Goal: Task Accomplishment & Management: Manage account settings

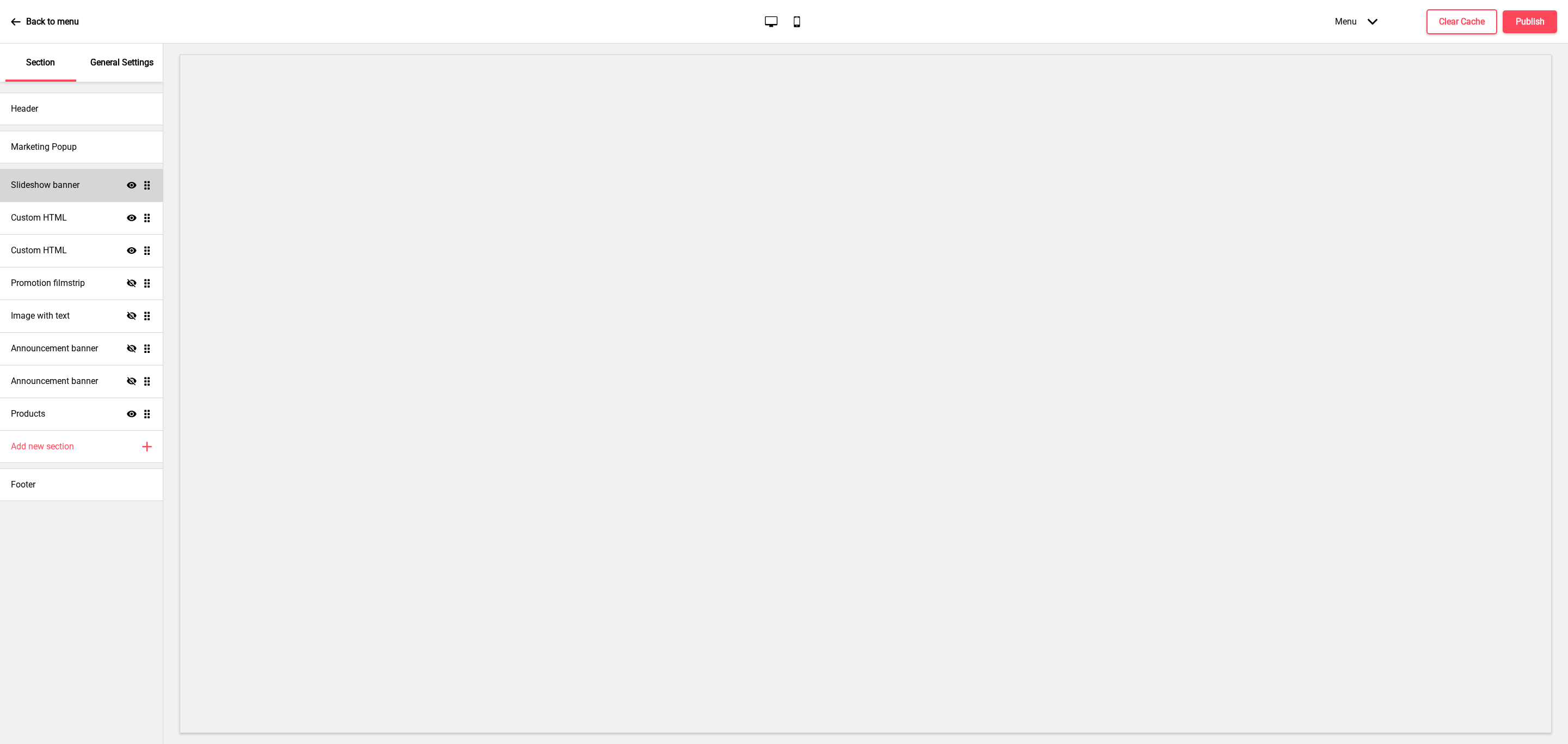
click at [58, 189] on h4 "Slideshow banner" at bounding box center [45, 185] width 68 height 12
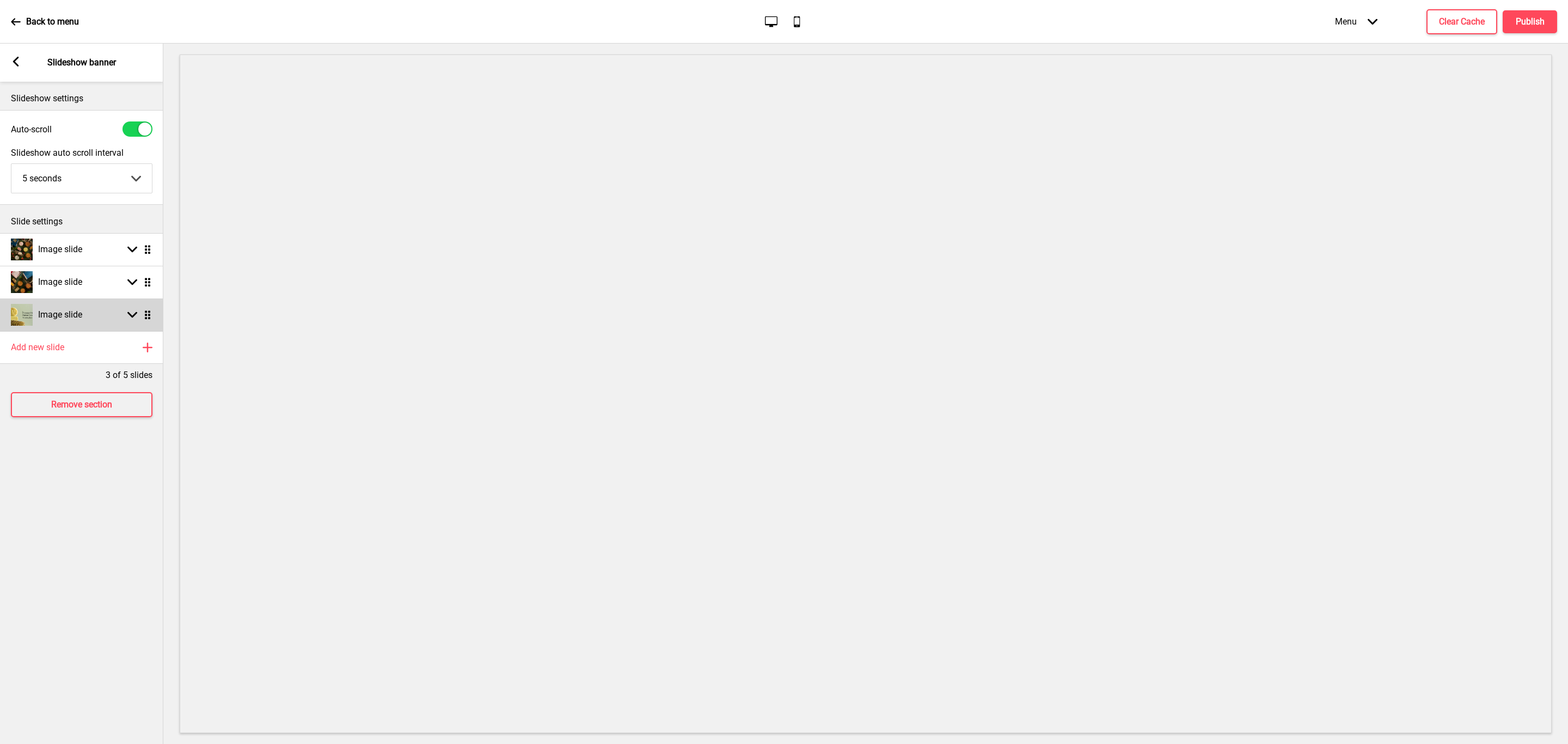
click at [141, 316] on div "Arrow down Drag" at bounding box center [137, 315] width 30 height 10
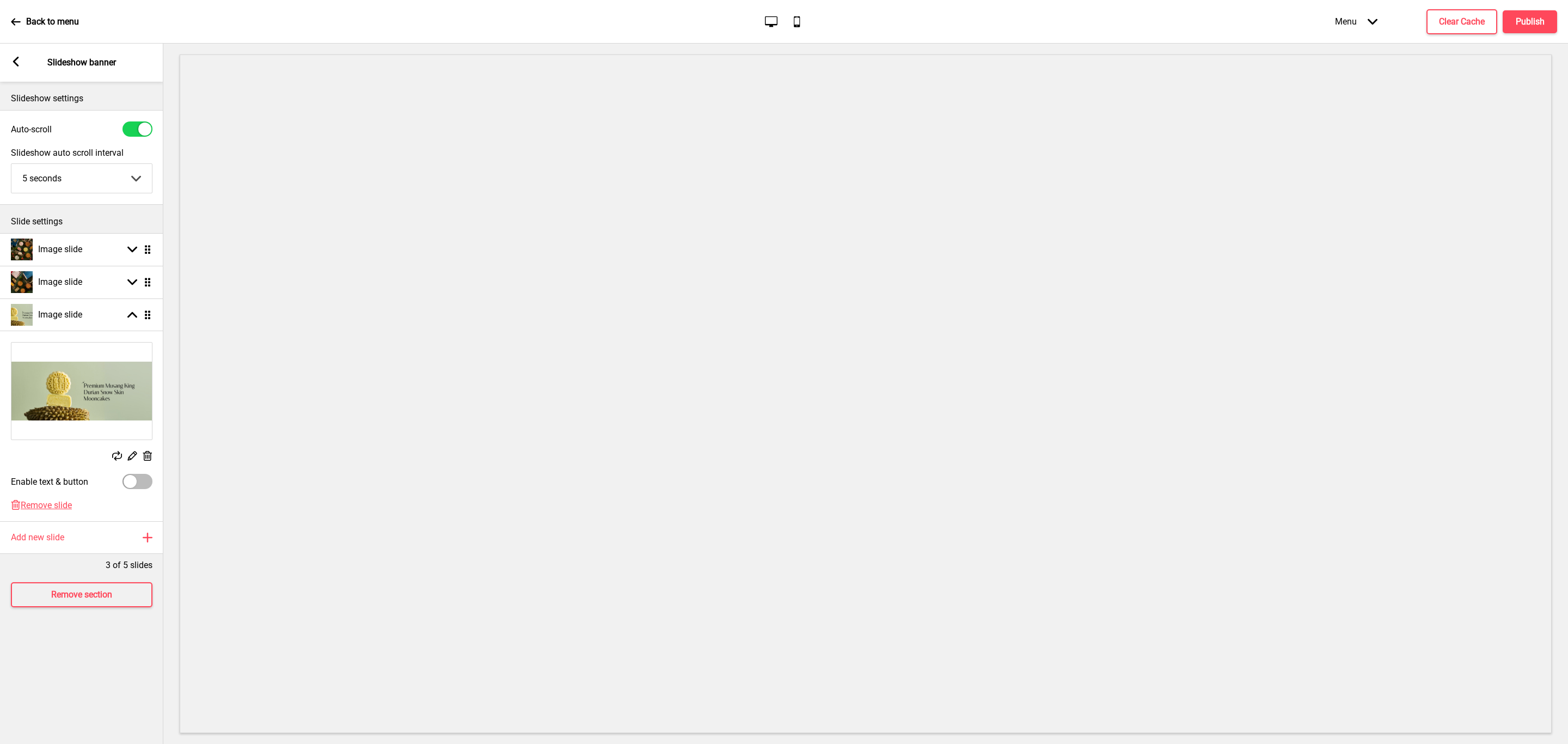
click at [148, 454] on icon at bounding box center [148, 456] width 10 height 10
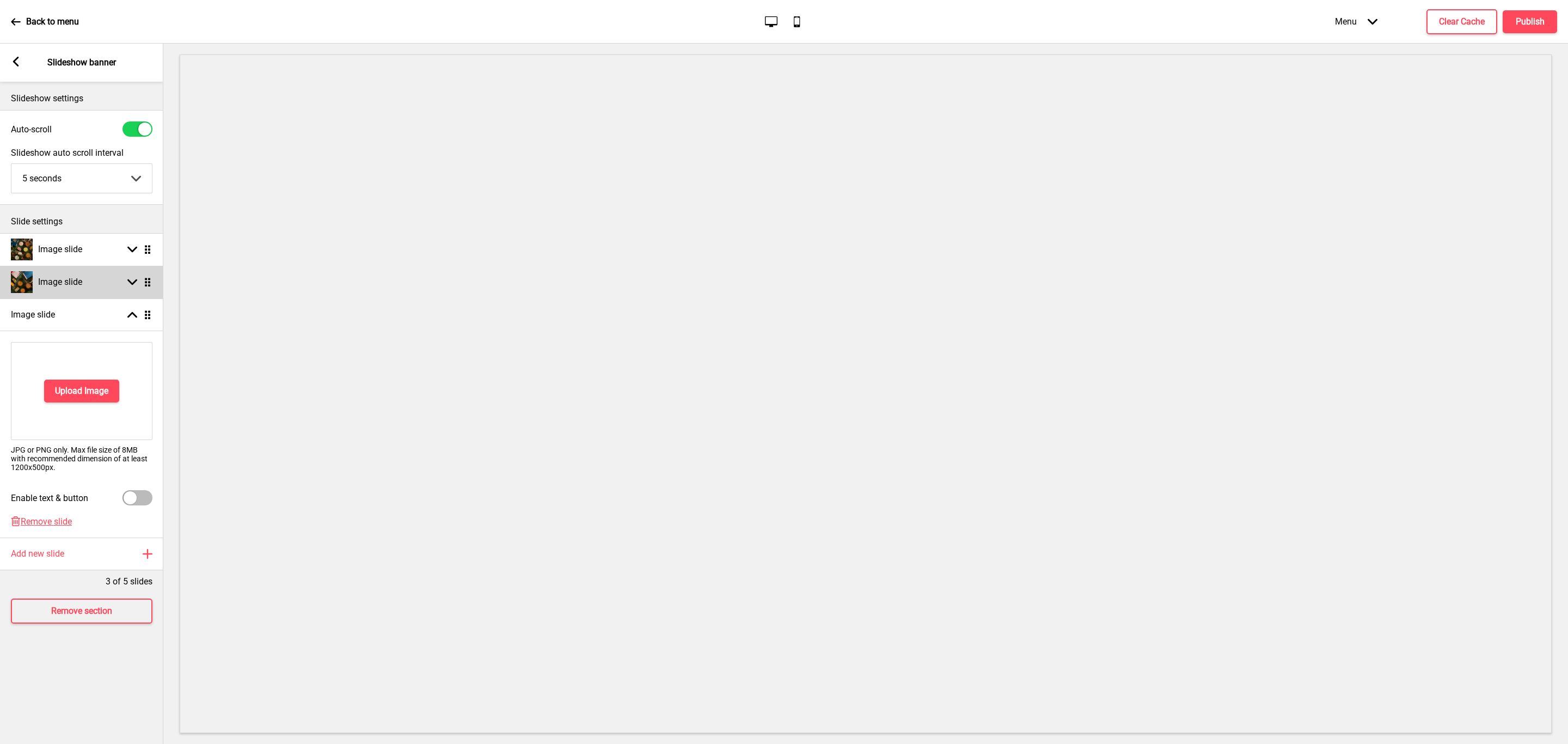
click at [151, 275] on div "Image slide Arrow down Drag" at bounding box center [82, 282] width 164 height 32
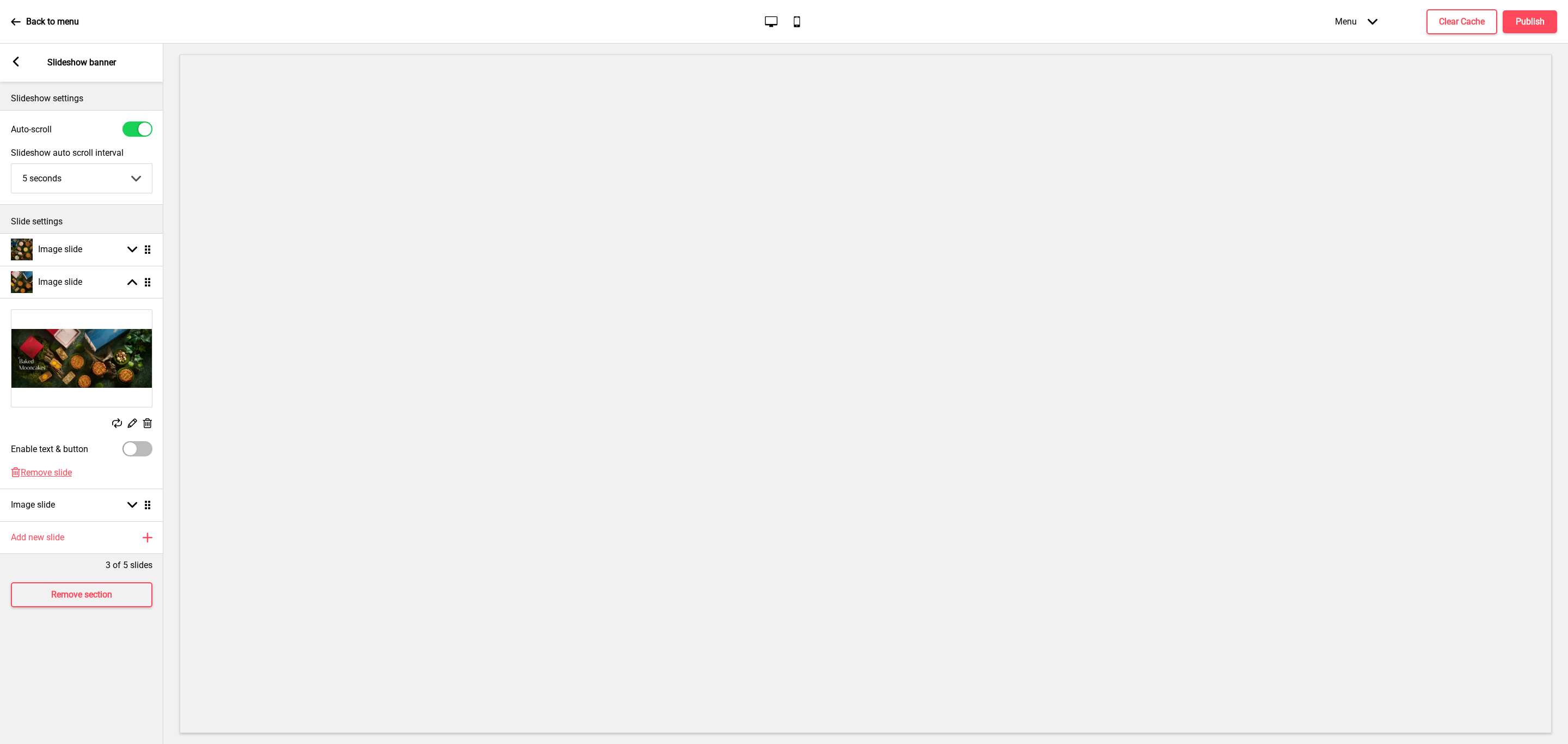
click at [147, 423] on icon at bounding box center [148, 423] width 10 height 10
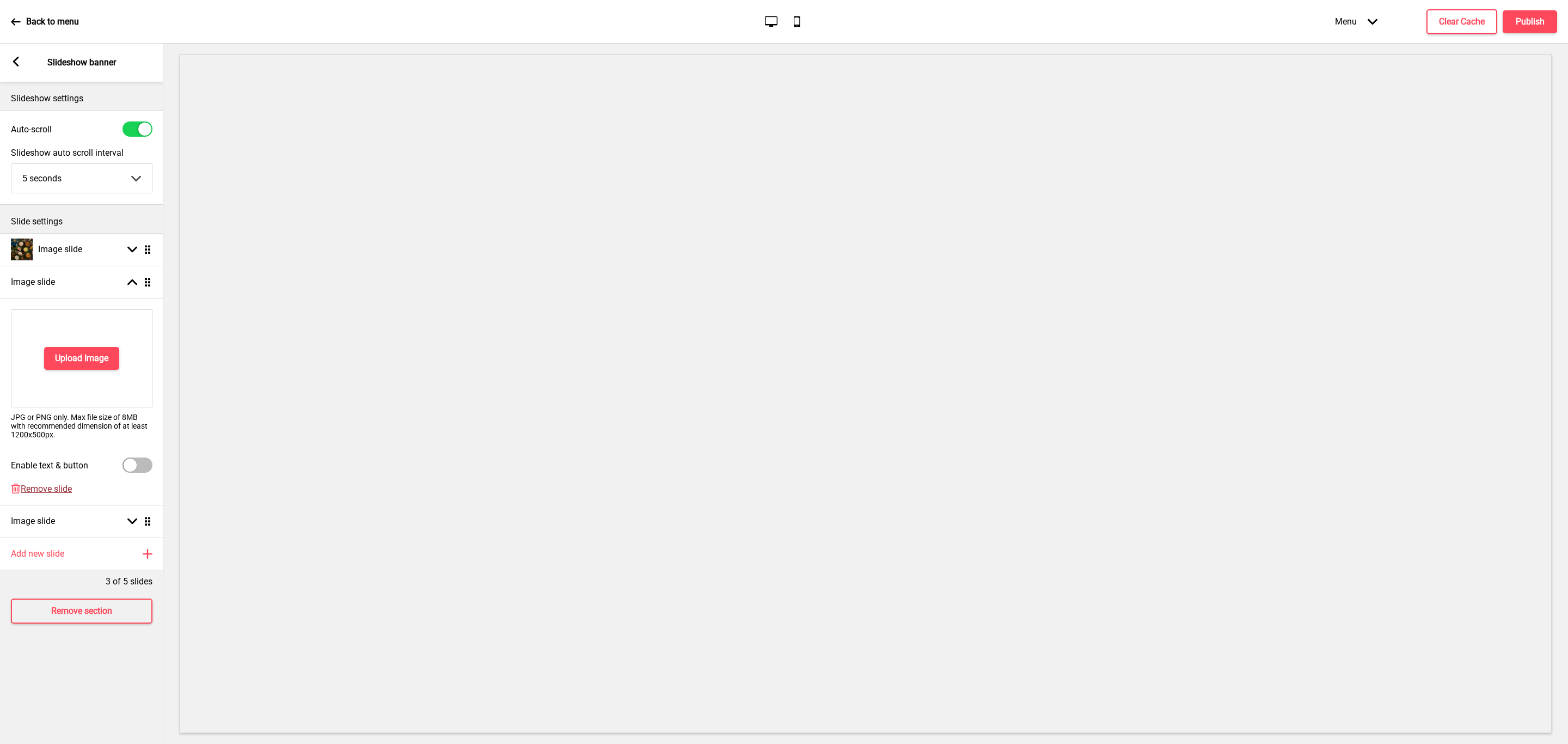
click at [63, 487] on span "Remove slide" at bounding box center [47, 488] width 51 height 10
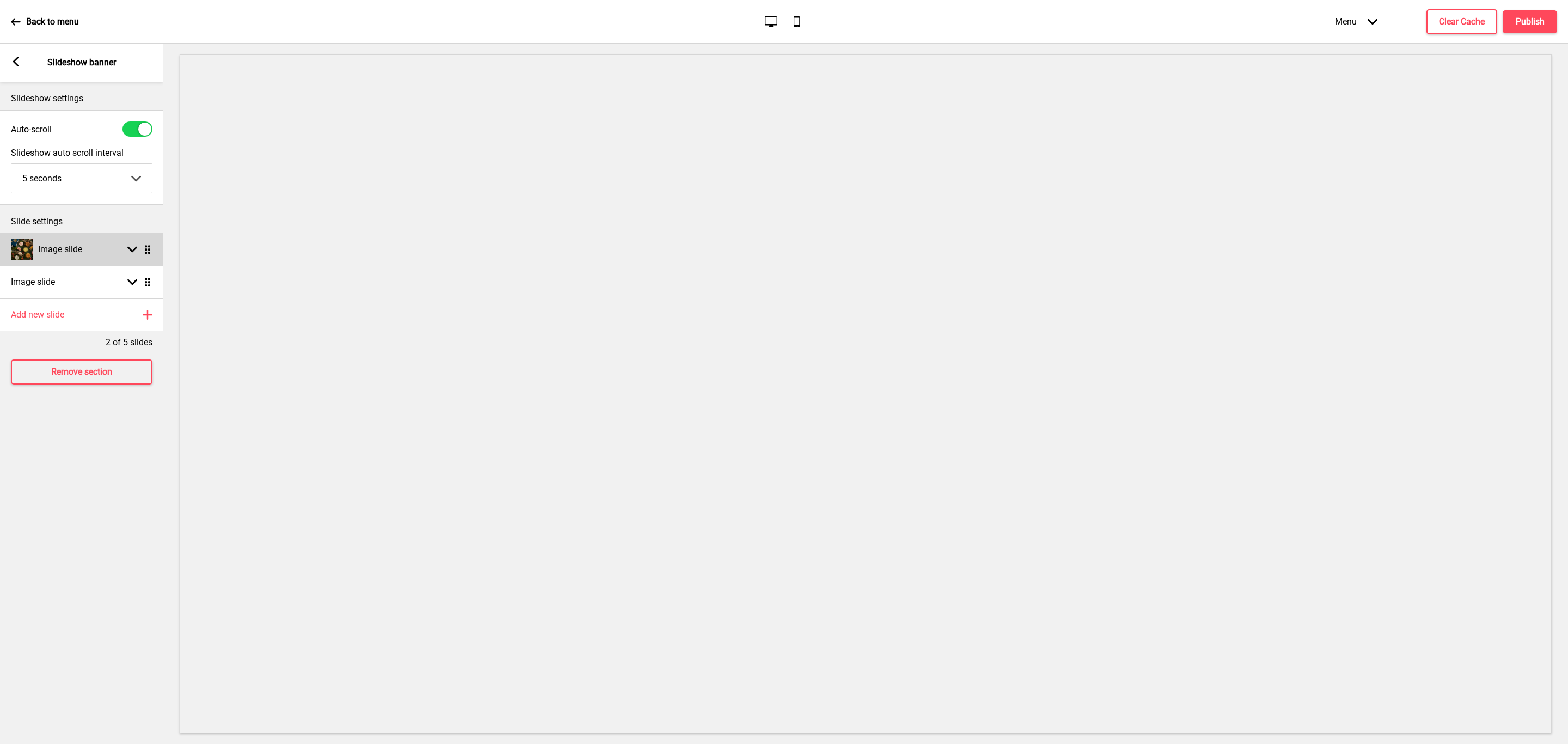
click at [98, 249] on div "Image slide Arrow down Drag" at bounding box center [82, 249] width 164 height 32
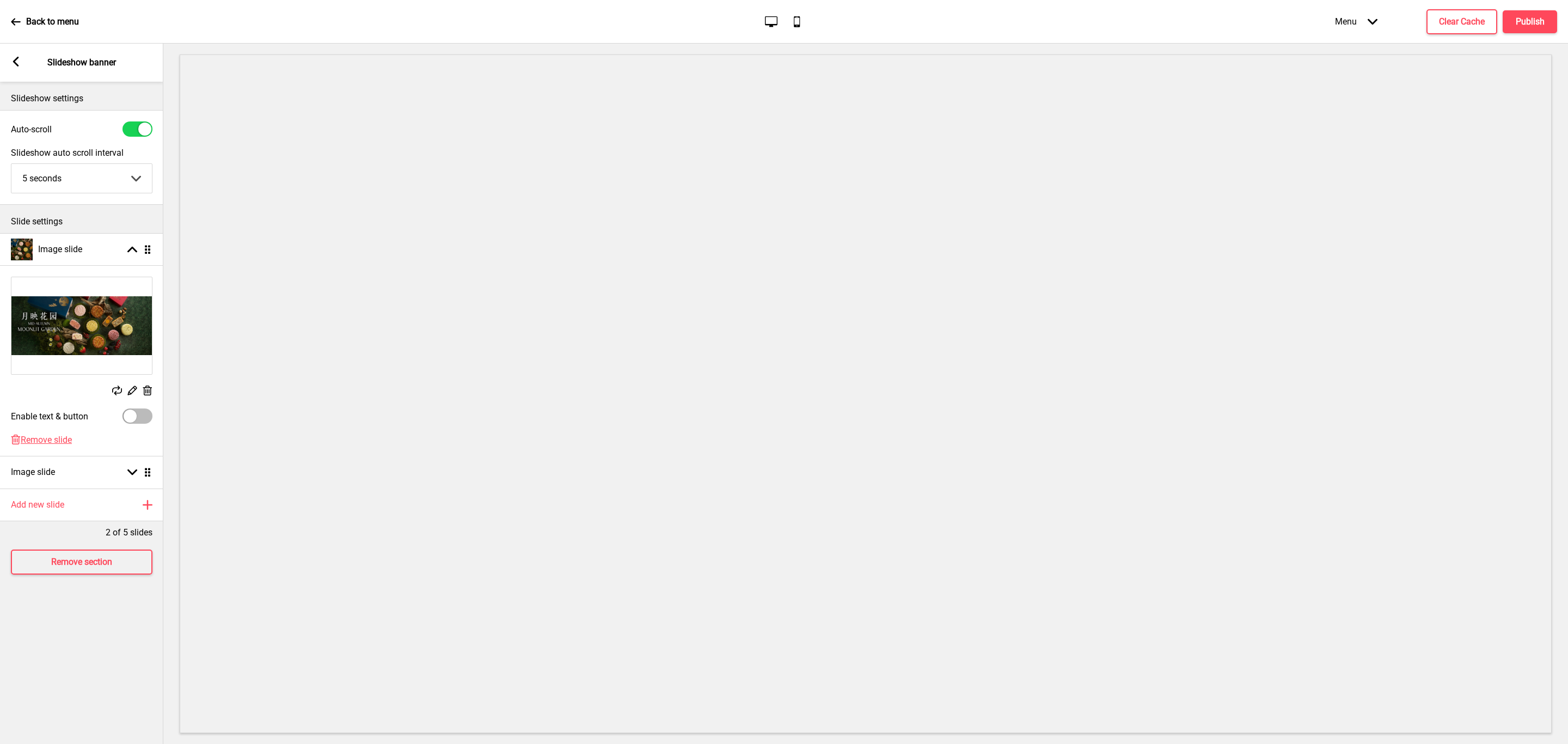
click at [156, 391] on div "Replace Edit Delete" at bounding box center [82, 337] width 164 height 132
click at [147, 392] on icon at bounding box center [148, 390] width 10 height 10
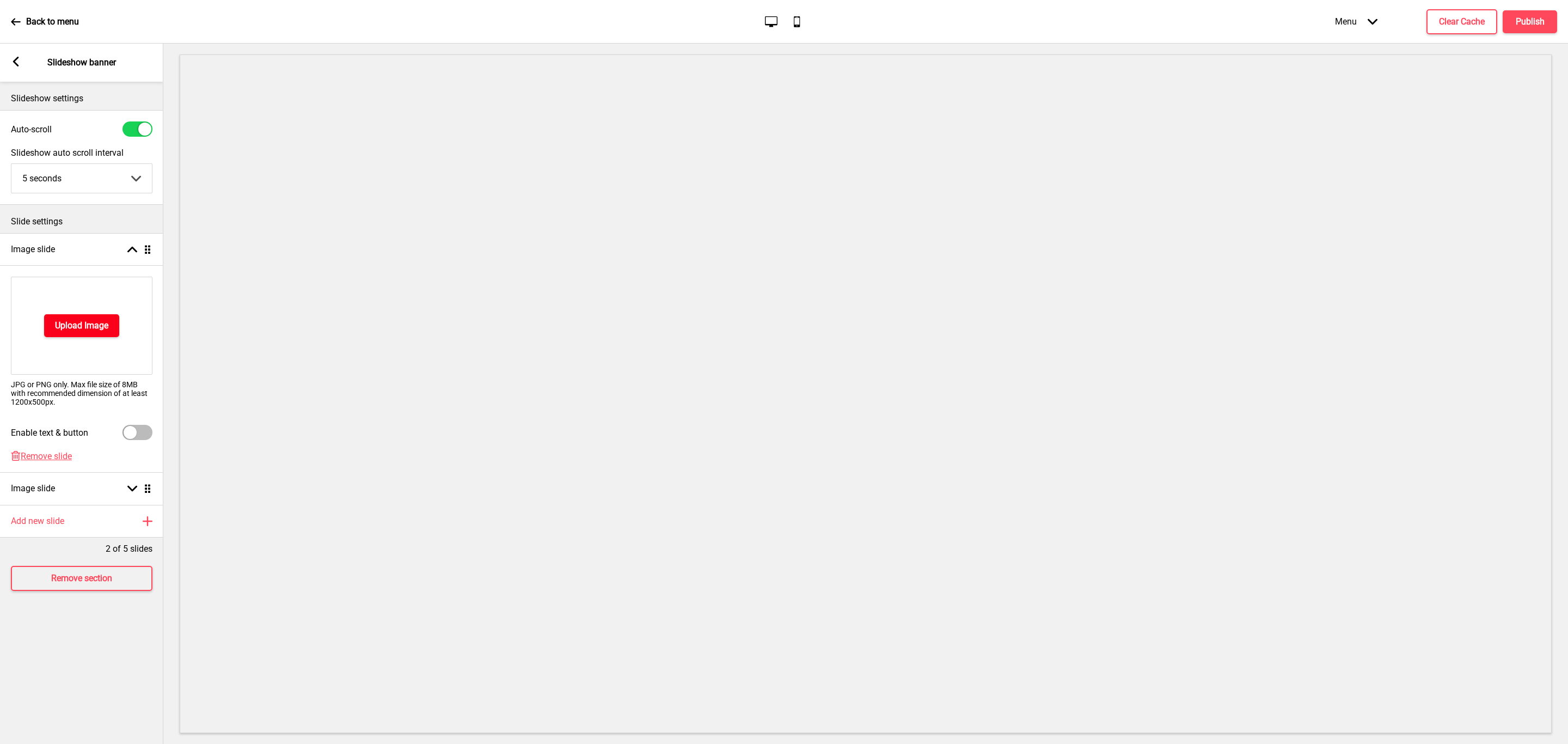
click at [103, 330] on h4 "Upload Image" at bounding box center [82, 325] width 53 height 12
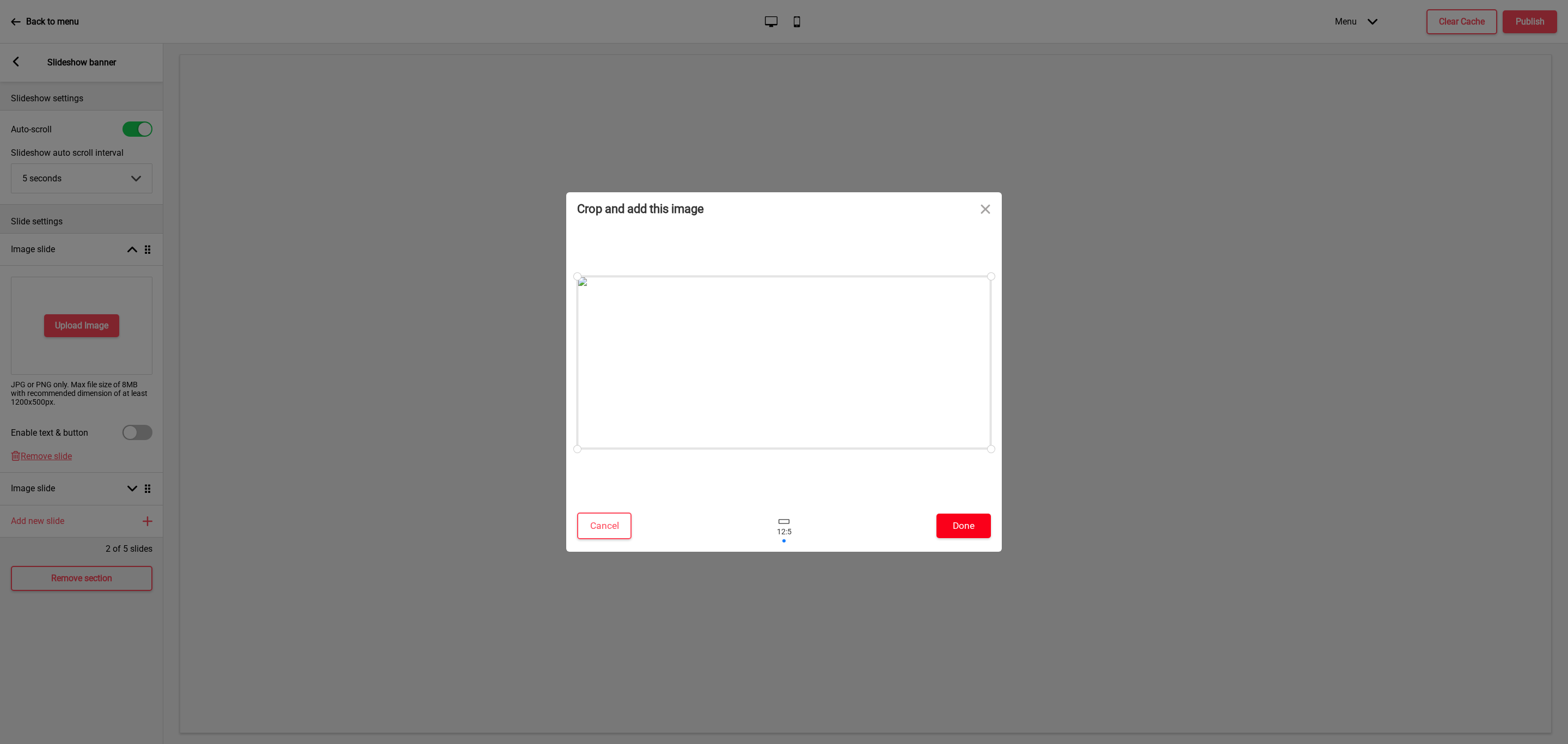
click at [966, 526] on button "Done" at bounding box center [963, 526] width 54 height 25
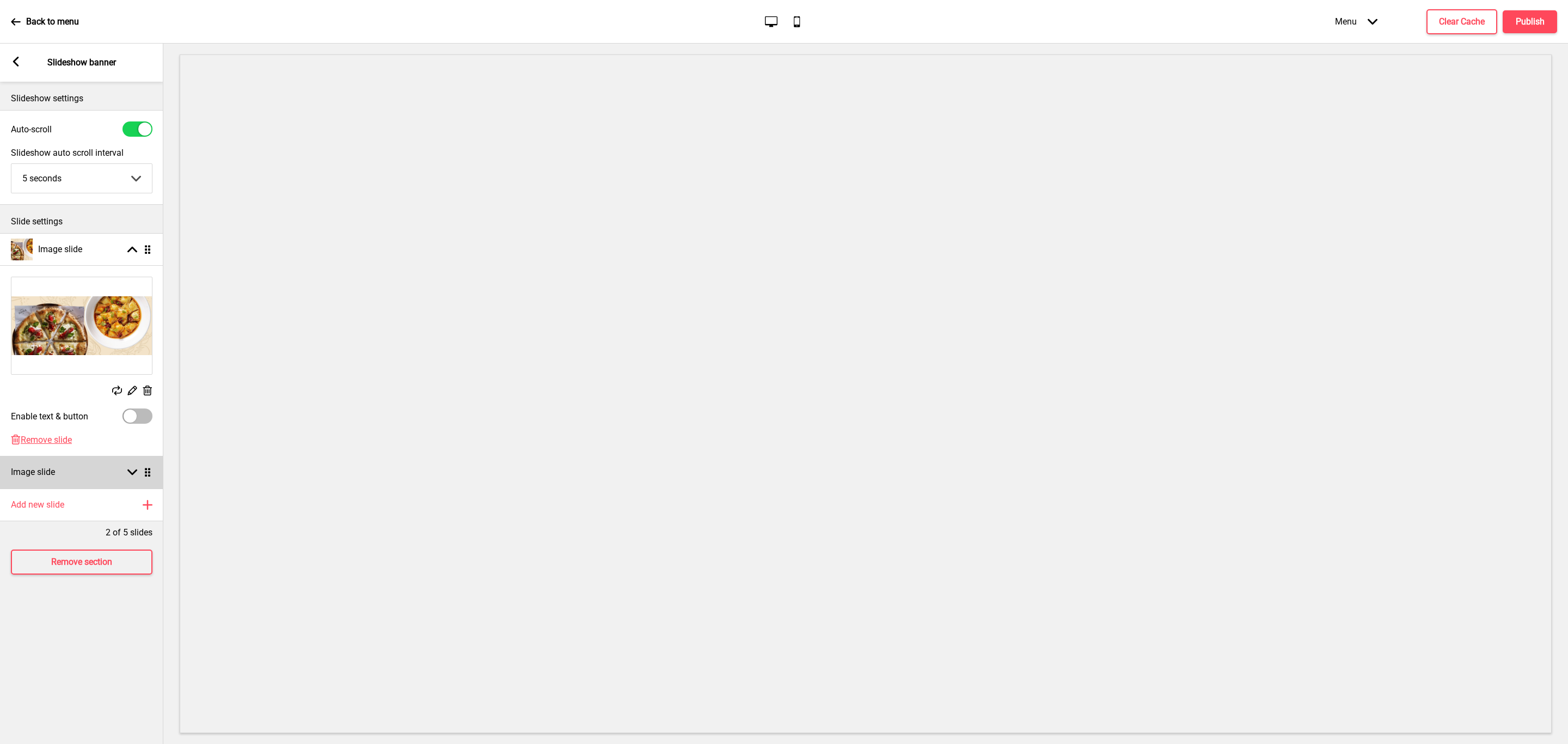
click at [84, 472] on div "Image slide Arrow down Drag" at bounding box center [82, 472] width 164 height 32
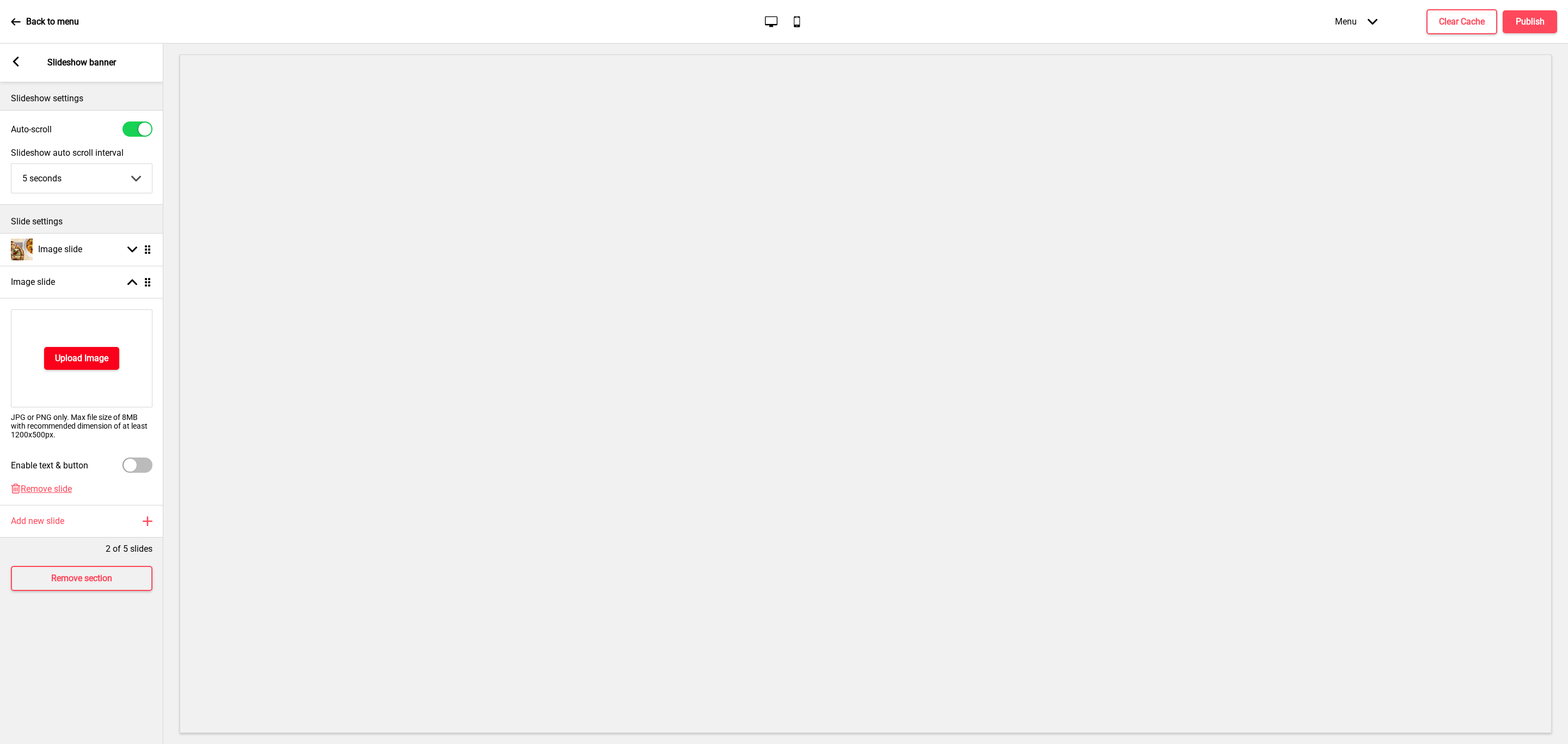
click at [96, 364] on button "Upload Image" at bounding box center [81, 359] width 75 height 23
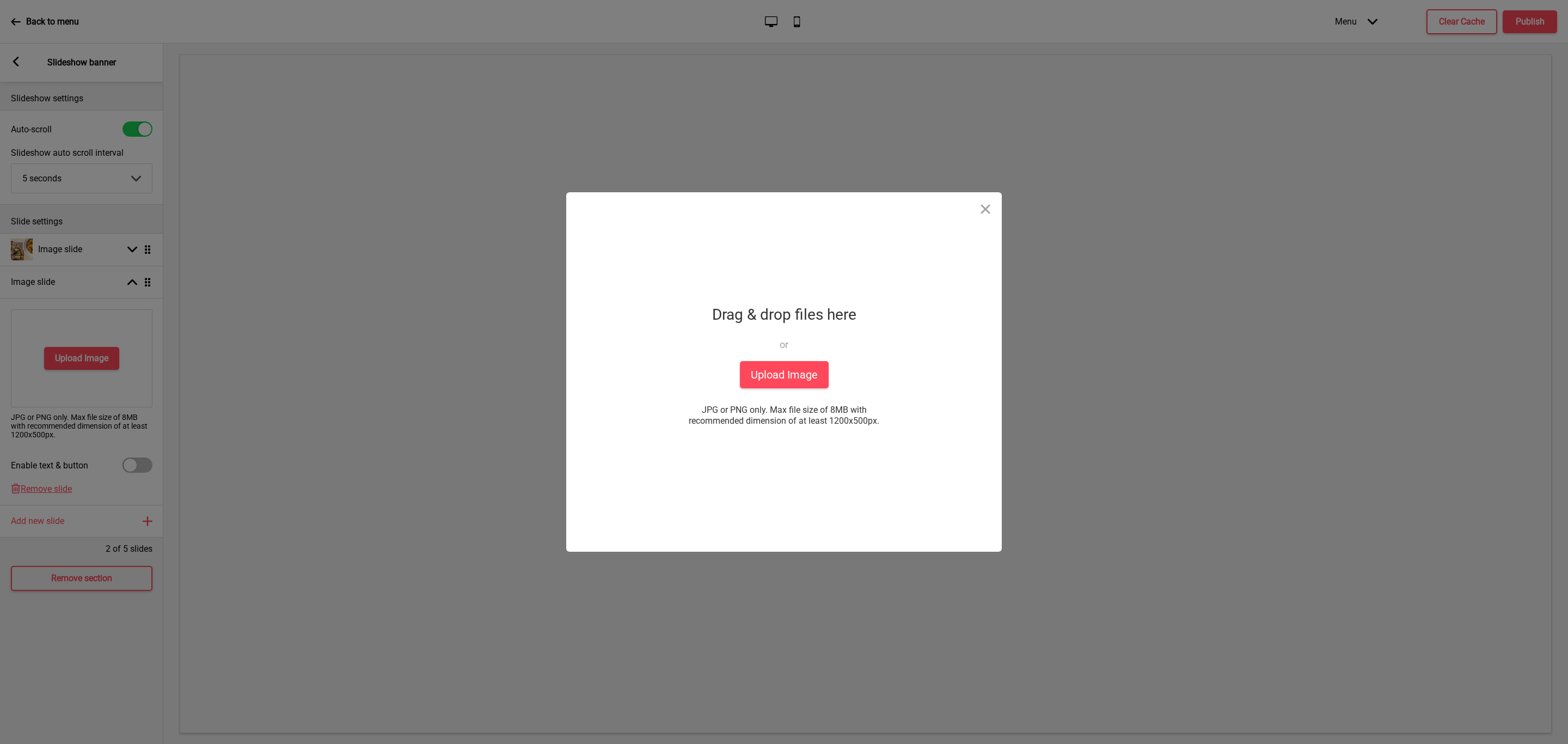
click at [13, 358] on div "Drop a file here Drag & drop files here or Upload files from your computer Uplo…" at bounding box center [784, 372] width 1568 height 744
drag, startPoint x: 40, startPoint y: 487, endPoint x: 54, endPoint y: 487, distance: 14.0
click at [41, 487] on div "Drop a file here Drag & drop files here or Upload files from your computer Uplo…" at bounding box center [784, 372] width 1568 height 744
click at [1001, 203] on div "Drop a file here Drag & drop files here or Upload files from your computer Uplo…" at bounding box center [784, 372] width 1568 height 744
click at [985, 207] on button "Close" at bounding box center [985, 208] width 32 height 32
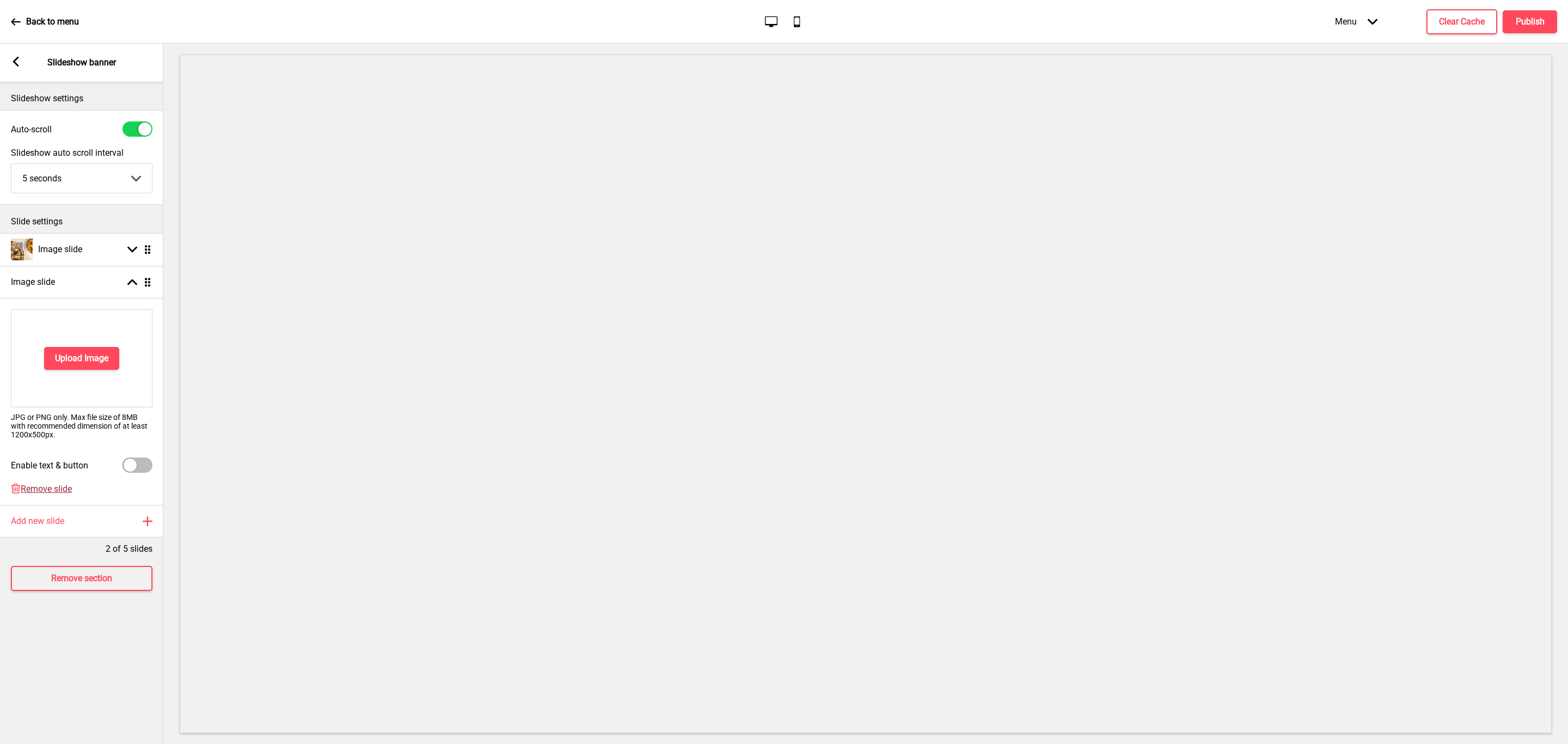
click at [43, 484] on span "Remove slide" at bounding box center [47, 488] width 51 height 10
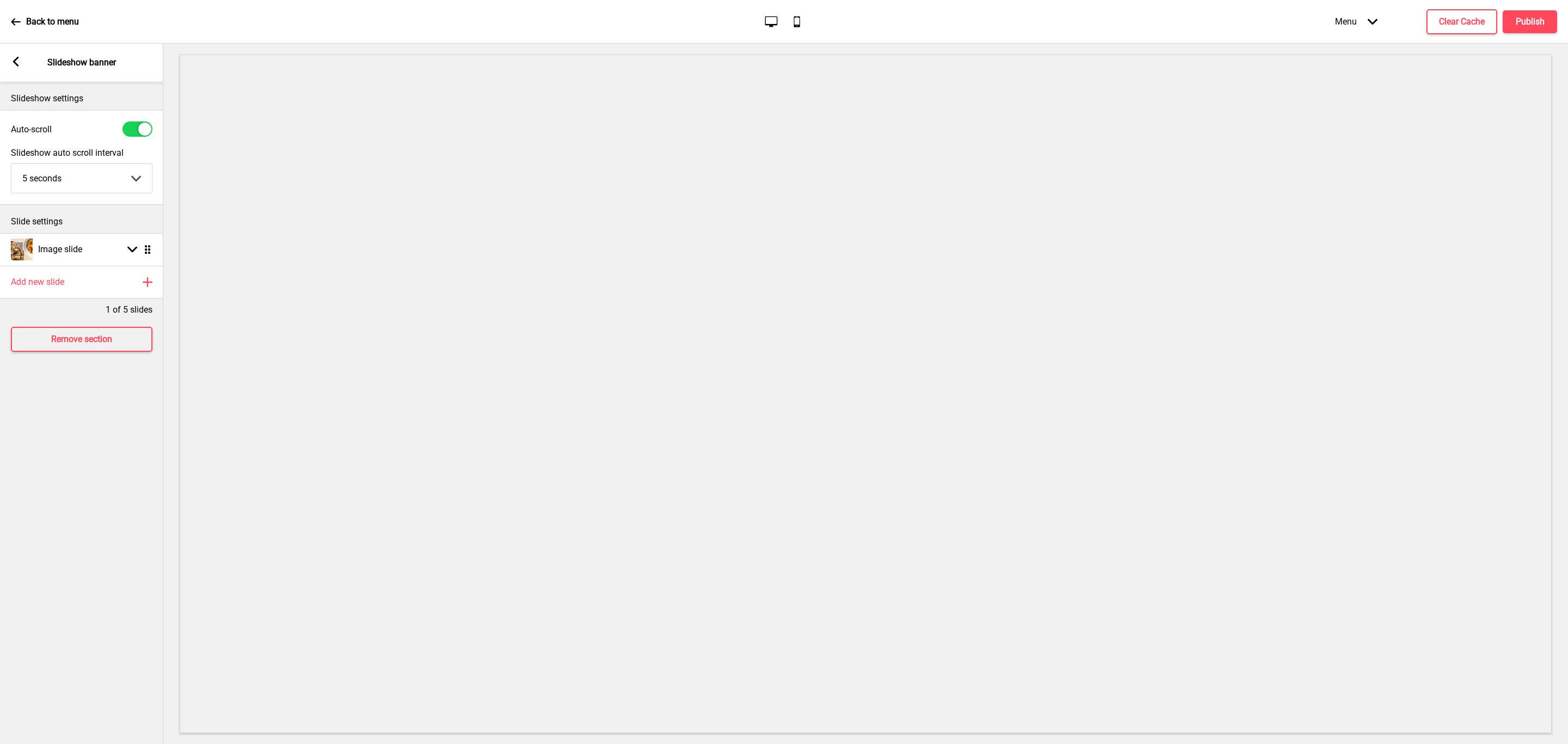
click at [17, 64] on rect at bounding box center [15, 62] width 10 height 10
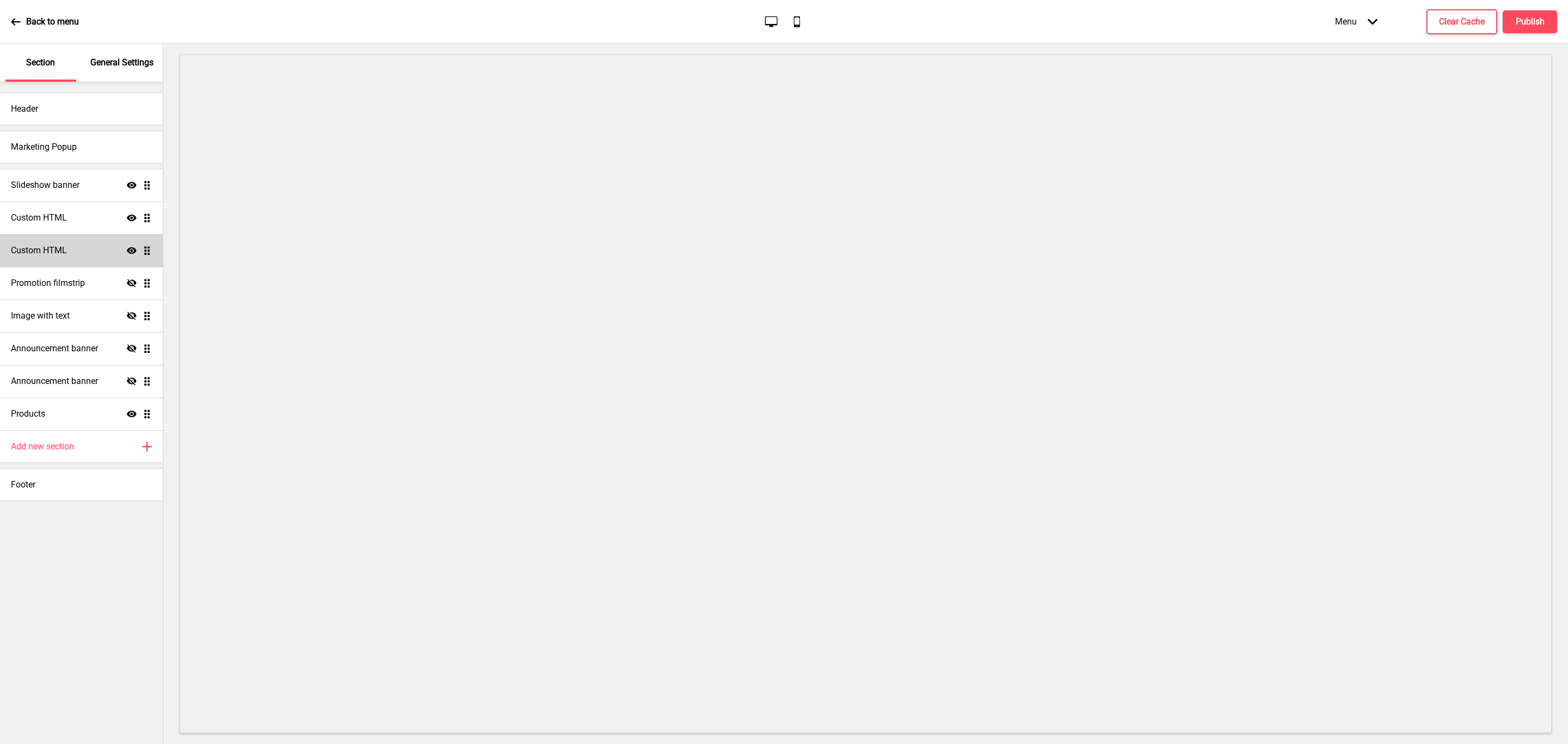
click at [86, 249] on div "Custom HTML Show Drag" at bounding box center [81, 250] width 163 height 32
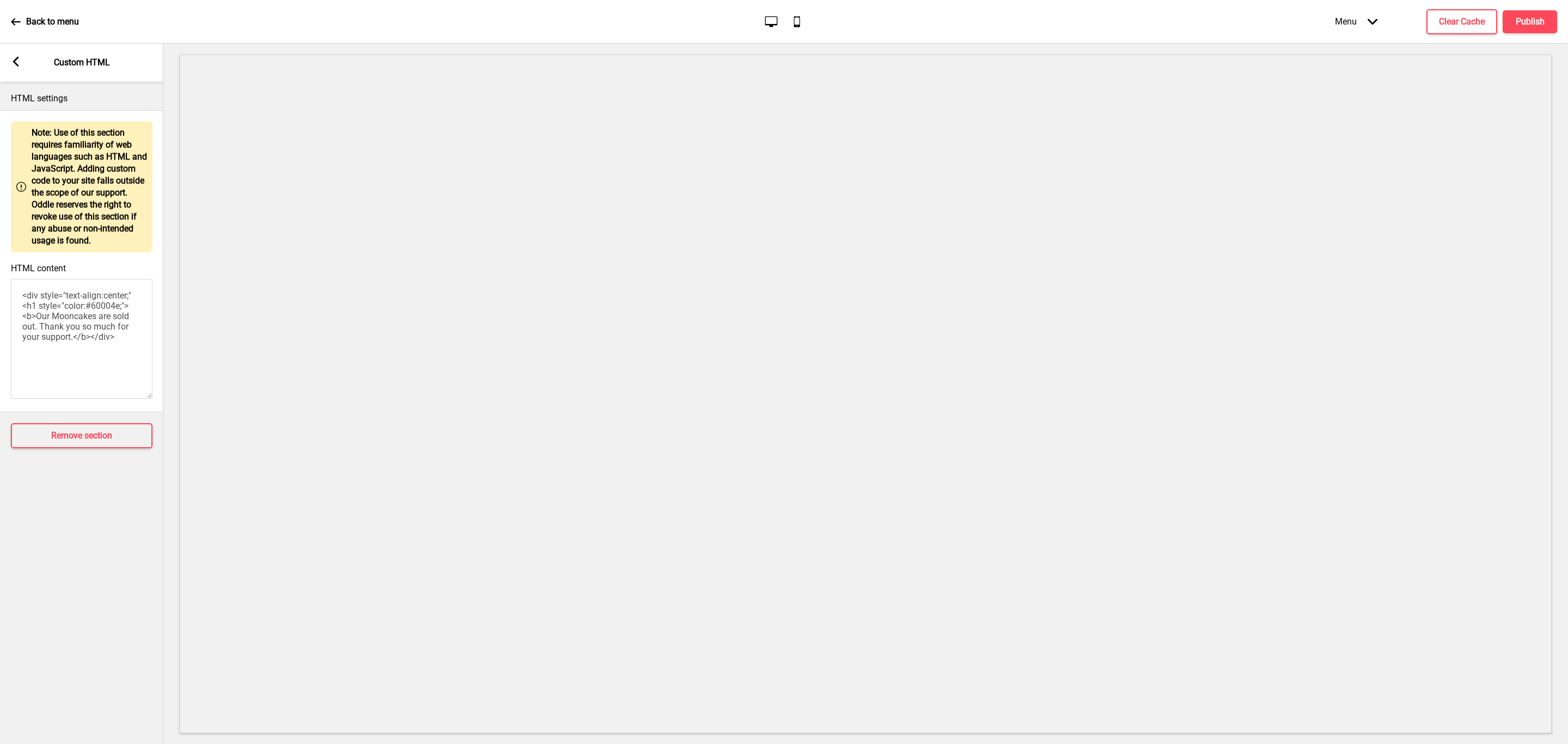
click at [17, 65] on icon at bounding box center [16, 62] width 6 height 10
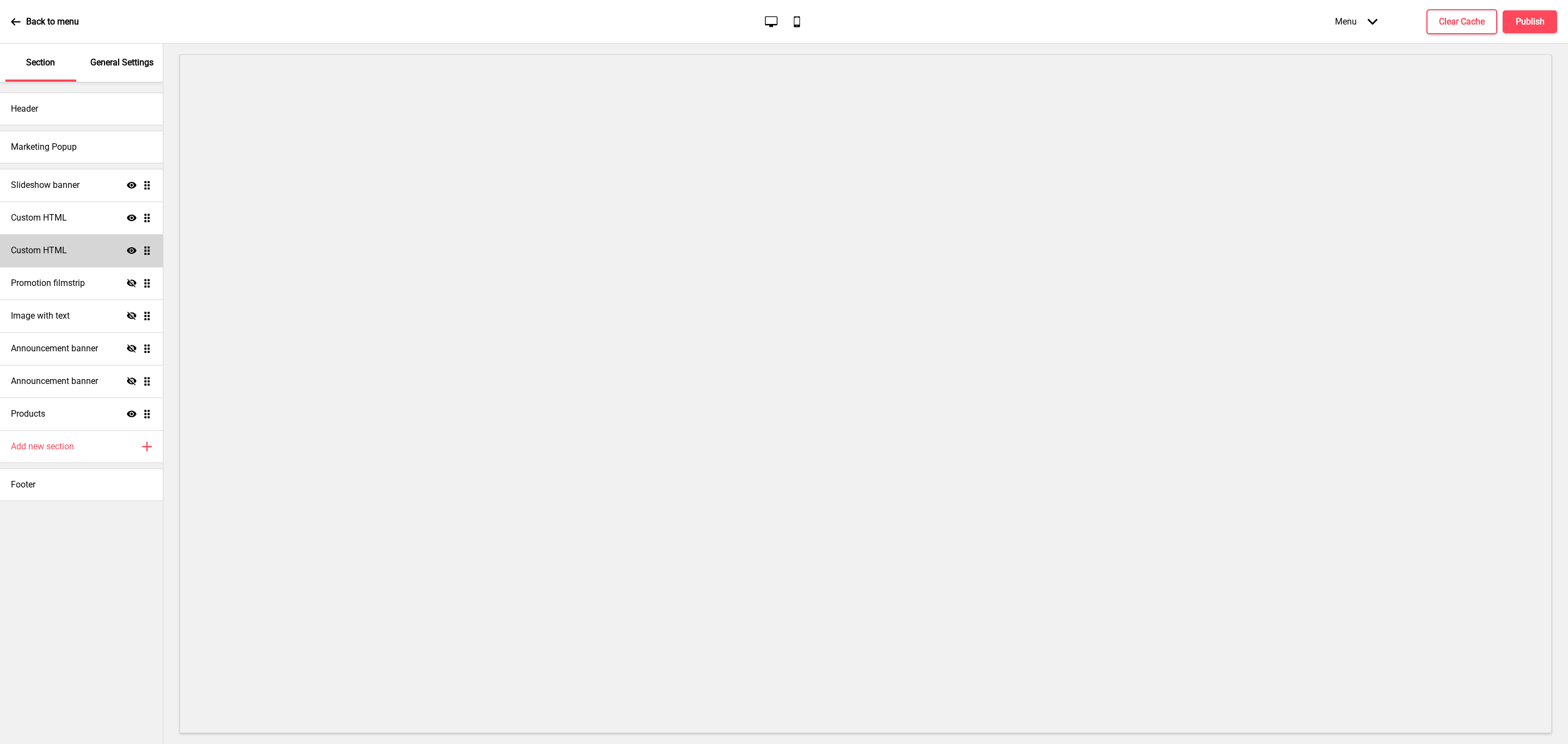
click at [134, 248] on icon at bounding box center [131, 250] width 10 height 7
click at [1542, 16] on h4 "Publish" at bounding box center [1530, 22] width 29 height 12
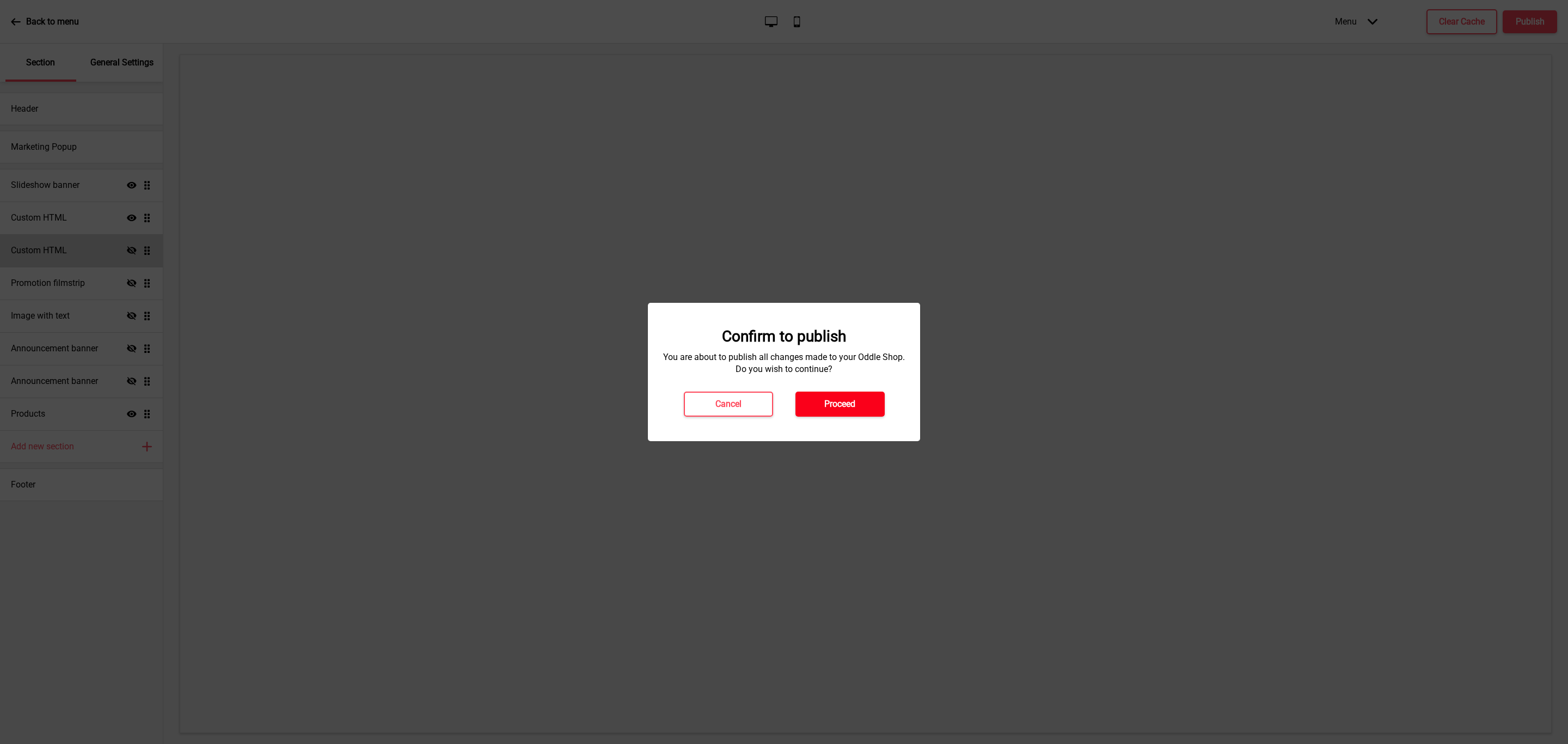
click at [850, 401] on h4 "Proceed" at bounding box center [840, 403] width 31 height 12
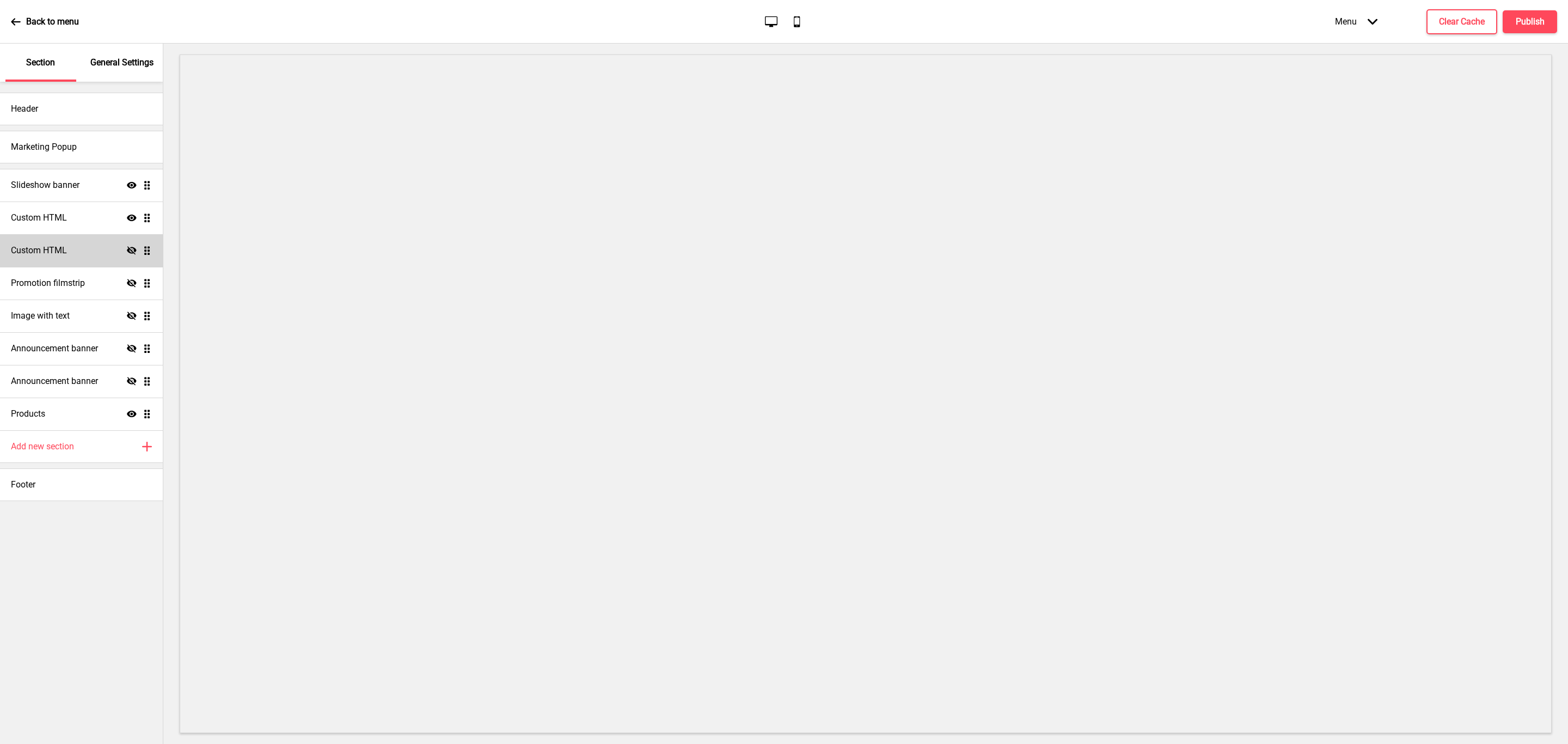
click at [1563, 22] on div "Back to menu Desktop Mobile Menu Arrow down Product Page Store Information Chec…" at bounding box center [784, 22] width 1568 height 44
click at [1549, 22] on button "Publish" at bounding box center [1529, 22] width 54 height 23
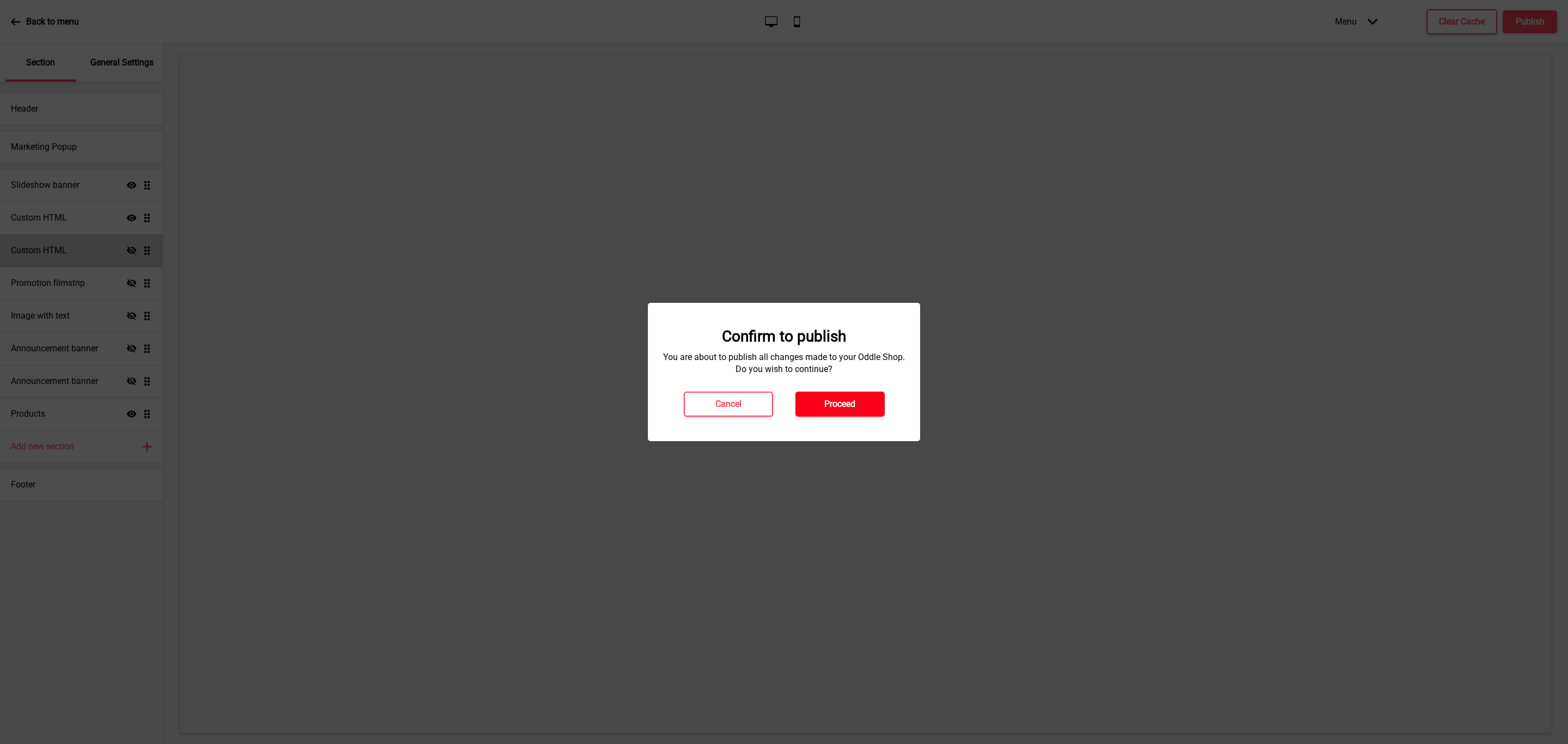
click at [854, 401] on h4 "Proceed" at bounding box center [840, 403] width 31 height 12
